Goal: Task Accomplishment & Management: Complete application form

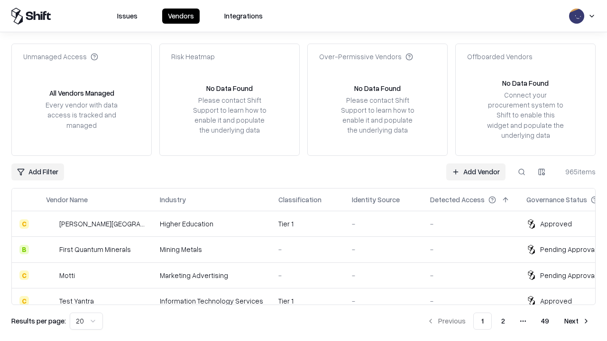
click at [476, 172] on link "Add Vendor" at bounding box center [475, 172] width 59 height 17
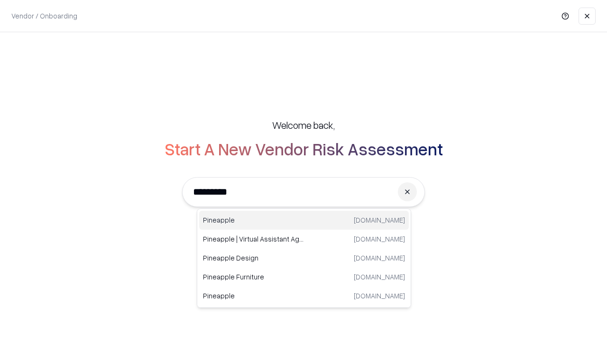
click at [304, 220] on div "Pineapple [DOMAIN_NAME]" at bounding box center [304, 220] width 210 height 19
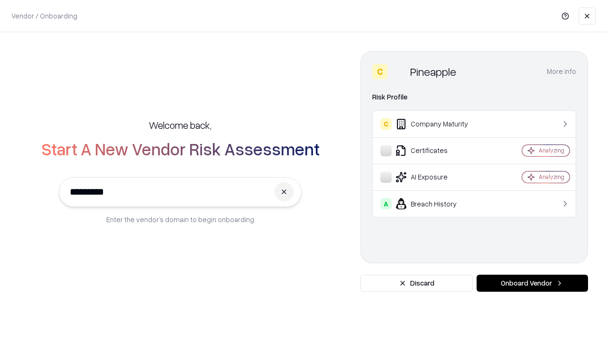
type input "*********"
click at [532, 284] on button "Onboard Vendor" at bounding box center [532, 283] width 111 height 17
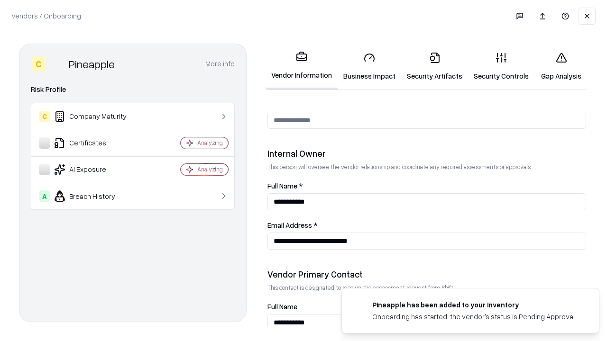
scroll to position [491, 0]
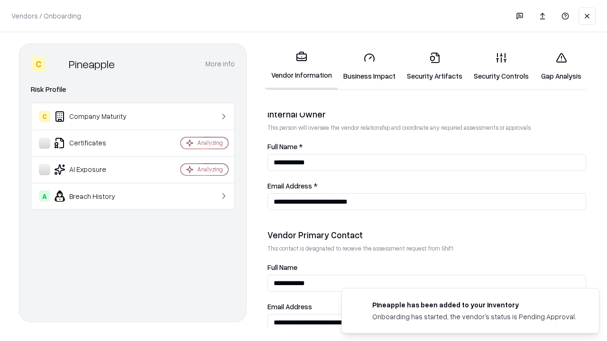
click at [369, 66] on link "Business Impact" at bounding box center [370, 67] width 64 height 44
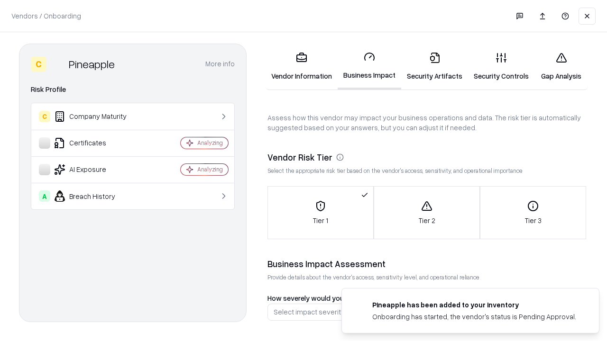
click at [434, 66] on link "Security Artifacts" at bounding box center [434, 67] width 67 height 44
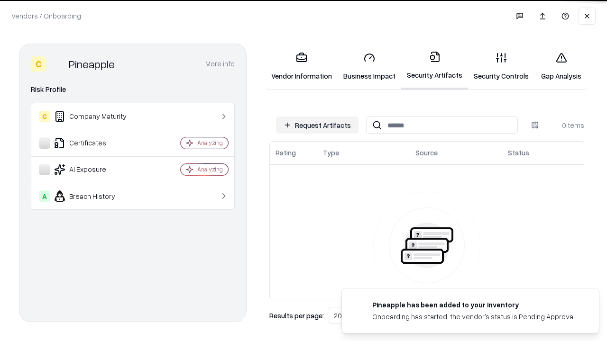
click at [317, 125] on button "Request Artifacts" at bounding box center [317, 125] width 83 height 17
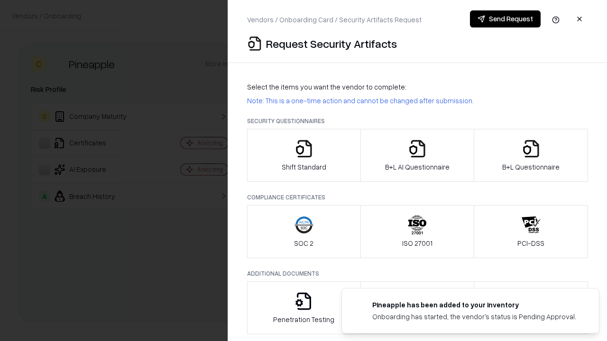
click at [303, 156] on icon "button" at bounding box center [303, 148] width 19 height 19
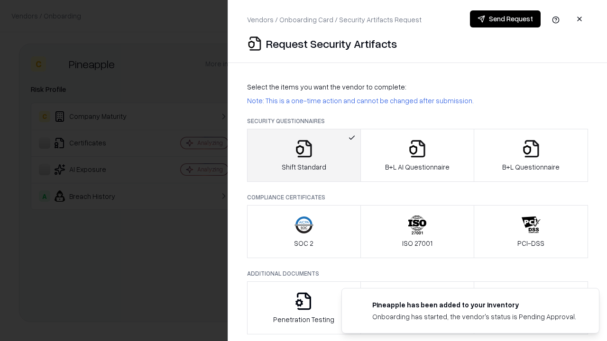
click at [505, 19] on button "Send Request" at bounding box center [505, 18] width 71 height 17
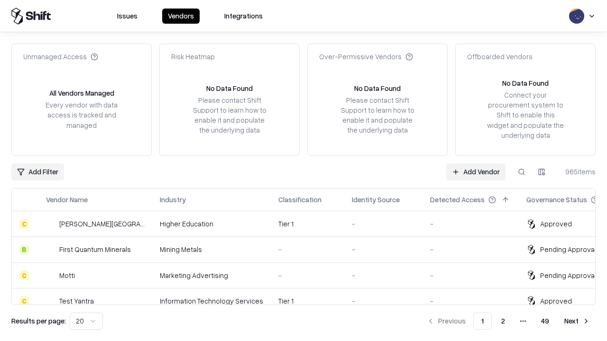
click at [522, 172] on button at bounding box center [521, 172] width 17 height 17
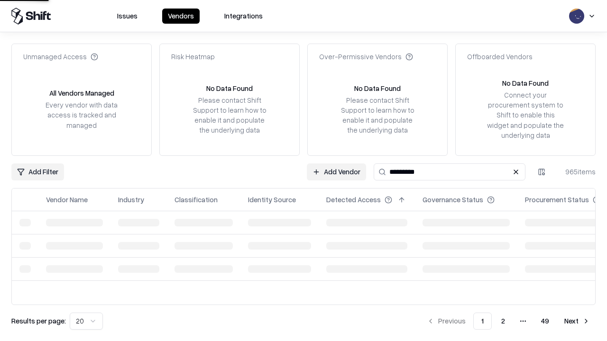
type input "*********"
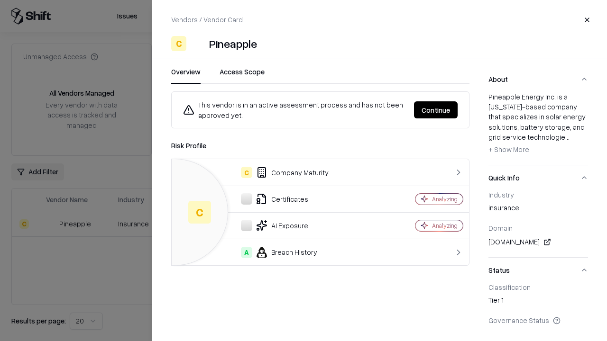
click at [436, 110] on button "Continue" at bounding box center [436, 109] width 44 height 17
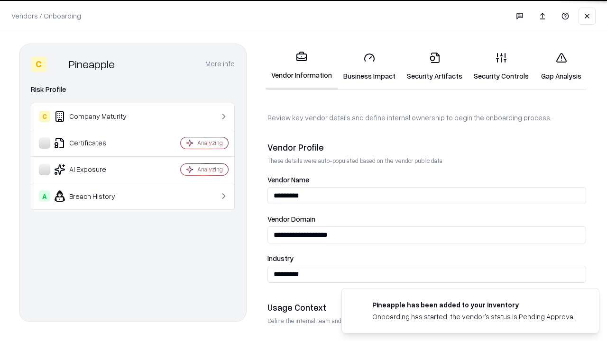
click at [434, 66] on link "Security Artifacts" at bounding box center [434, 67] width 67 height 44
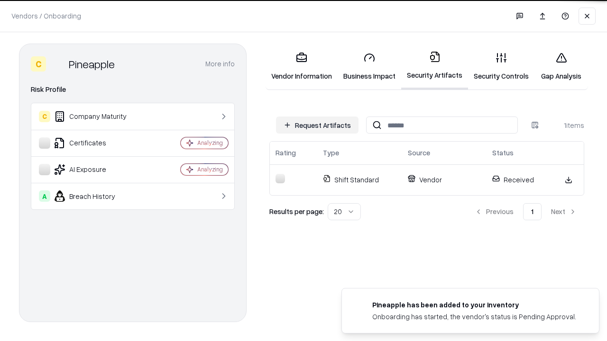
click at [561, 66] on link "Gap Analysis" at bounding box center [561, 67] width 54 height 44
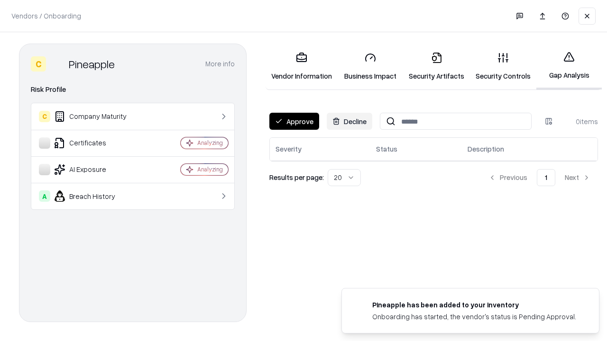
click at [294, 121] on button "Approve" at bounding box center [294, 121] width 50 height 17
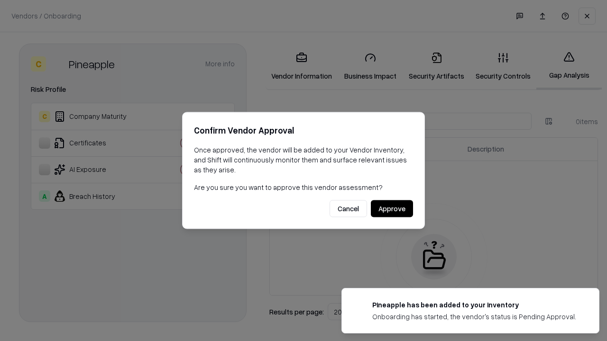
click at [392, 209] on button "Approve" at bounding box center [392, 209] width 42 height 17
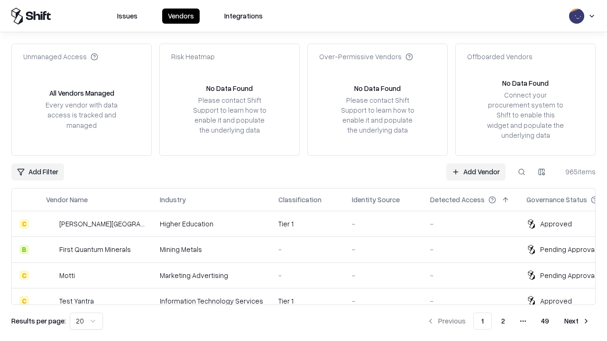
type input "*********"
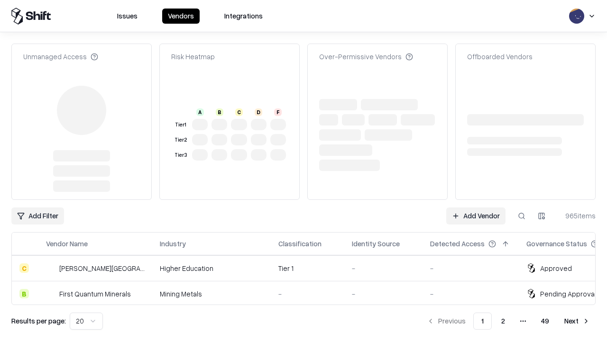
click at [476, 216] on link "Add Vendor" at bounding box center [475, 216] width 59 height 17
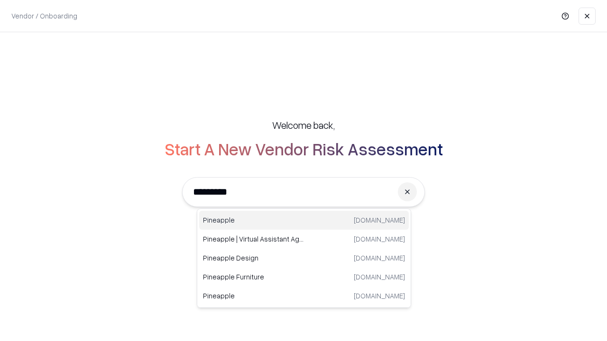
click at [304, 220] on div "Pineapple [DOMAIN_NAME]" at bounding box center [304, 220] width 210 height 19
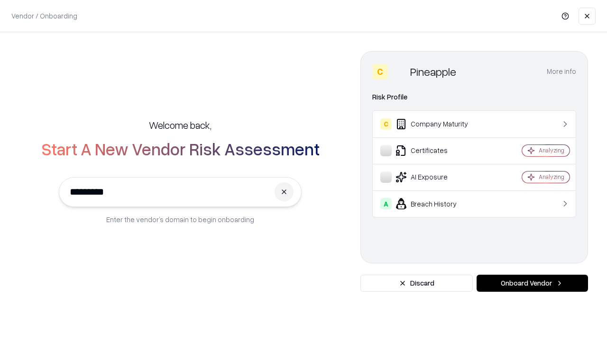
type input "*********"
click at [532, 284] on button "Onboard Vendor" at bounding box center [532, 283] width 111 height 17
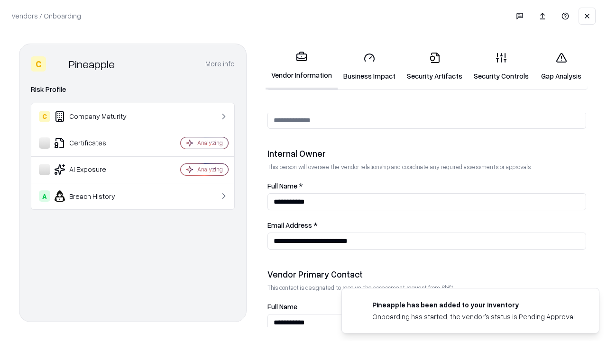
scroll to position [491, 0]
